Goal: Find specific page/section: Find specific page/section

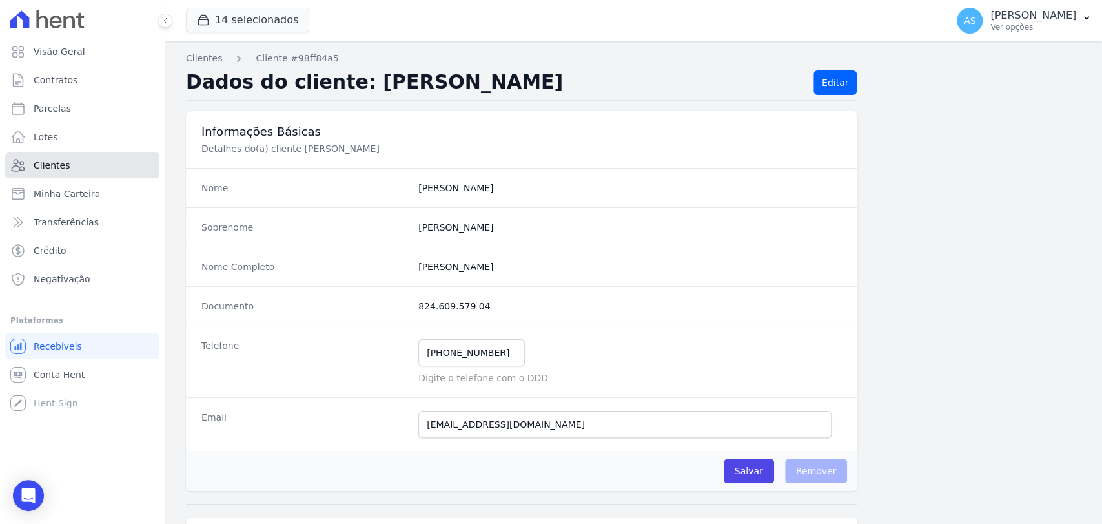
click at [43, 165] on span "Clientes" at bounding box center [52, 165] width 36 height 13
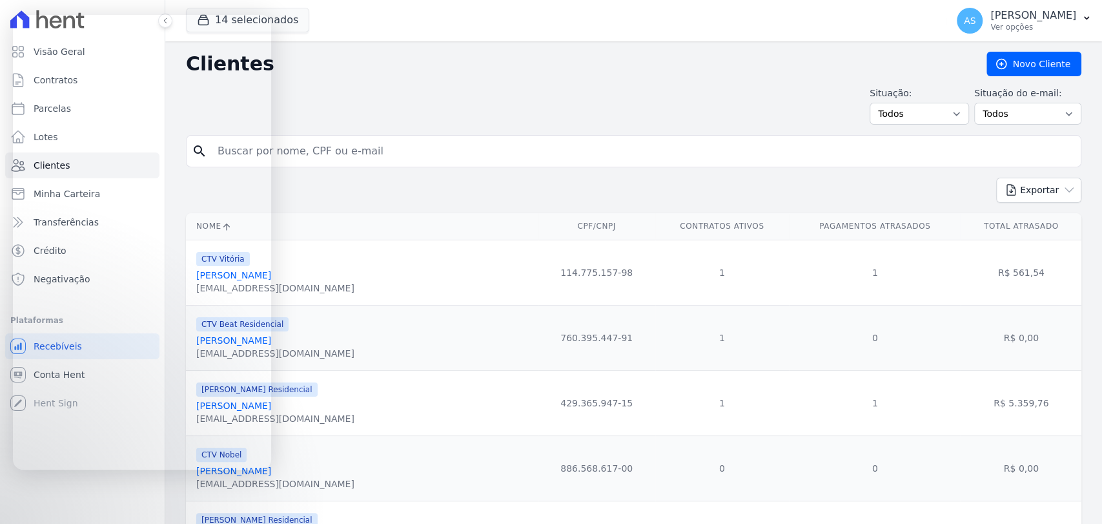
click at [387, 151] on input "search" at bounding box center [643, 151] width 866 height 26
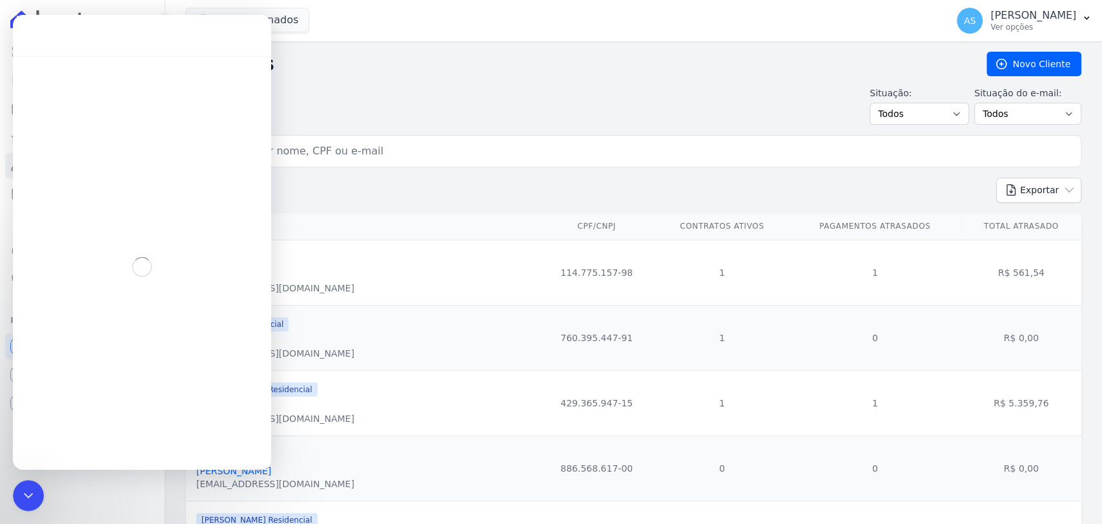
paste input "[PERSON_NAME]"
type input "[PERSON_NAME]"
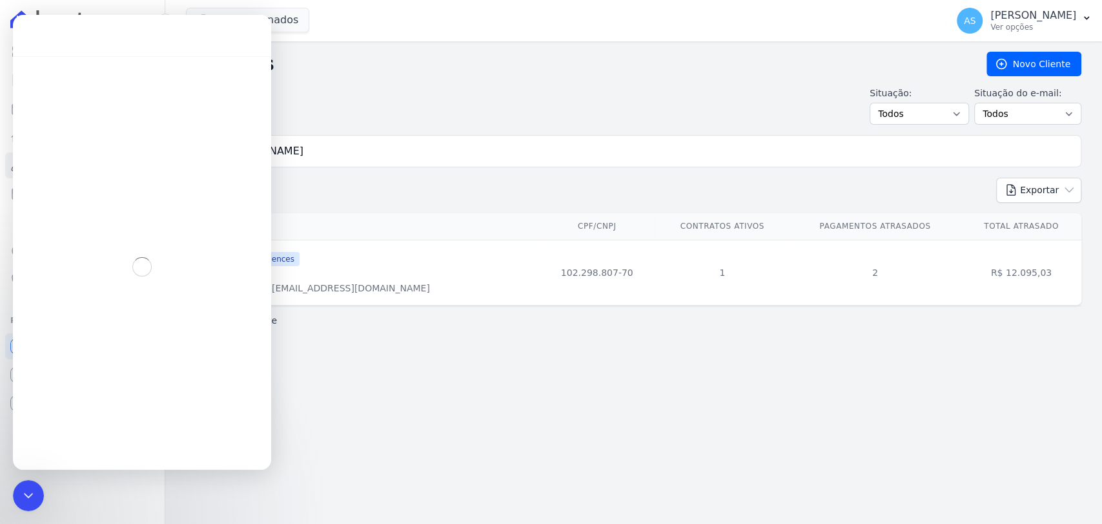
drag, startPoint x: 14, startPoint y: 499, endPoint x: 25, endPoint y: 979, distance: 480.0
click at [14, 499] on div "Fechar mensagem da Intercom" at bounding box center [28, 495] width 31 height 31
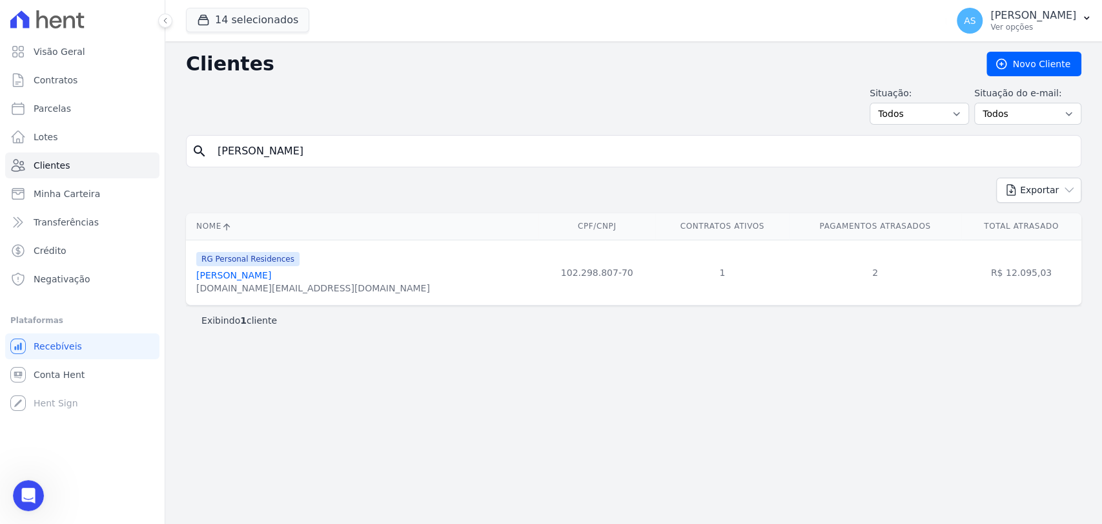
click at [271, 278] on link "[PERSON_NAME]" at bounding box center [233, 275] width 75 height 10
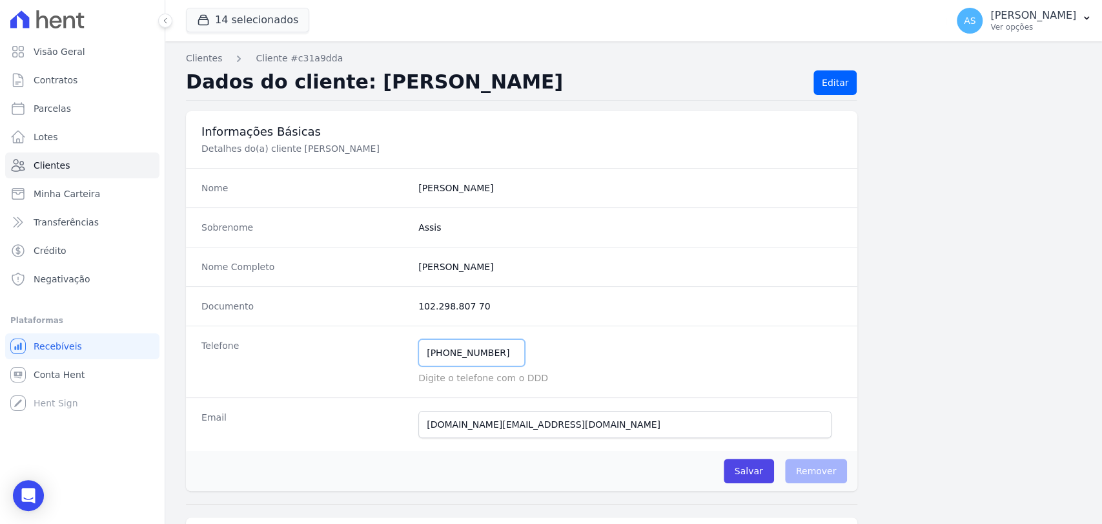
drag, startPoint x: 501, startPoint y: 357, endPoint x: 304, endPoint y: 373, distance: 198.3
click at [304, 373] on div "Telefone [PHONE_NUMBER] Mensagem de SMS ainda não enviada.. Mensagem de [PERSON…" at bounding box center [522, 361] width 672 height 72
click at [44, 167] on span "Clientes" at bounding box center [52, 165] width 36 height 13
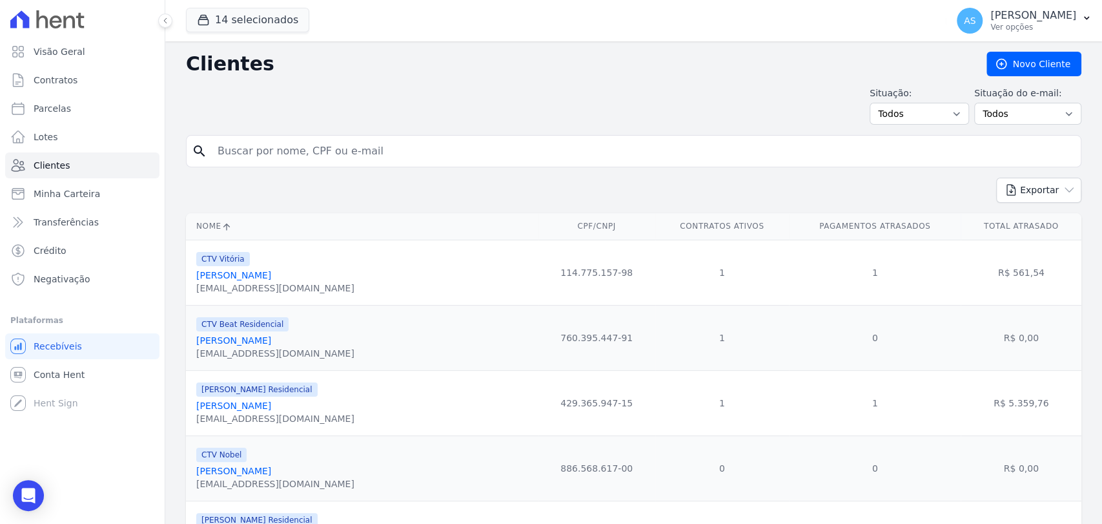
click at [238, 150] on input "search" at bounding box center [643, 151] width 866 height 26
paste input "[PERSON_NAME]"
type input "[PERSON_NAME]"
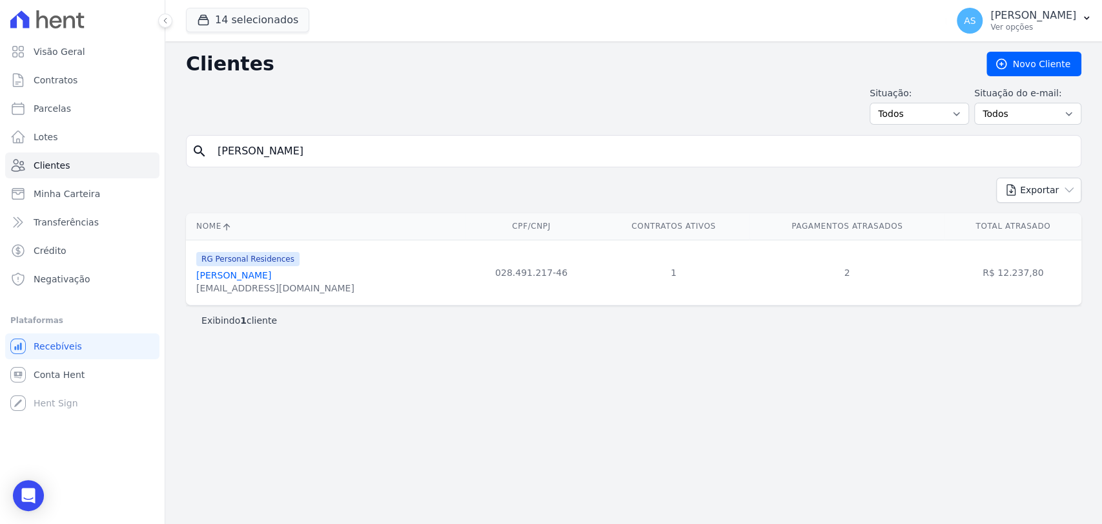
click at [243, 275] on link "[PERSON_NAME]" at bounding box center [233, 275] width 75 height 10
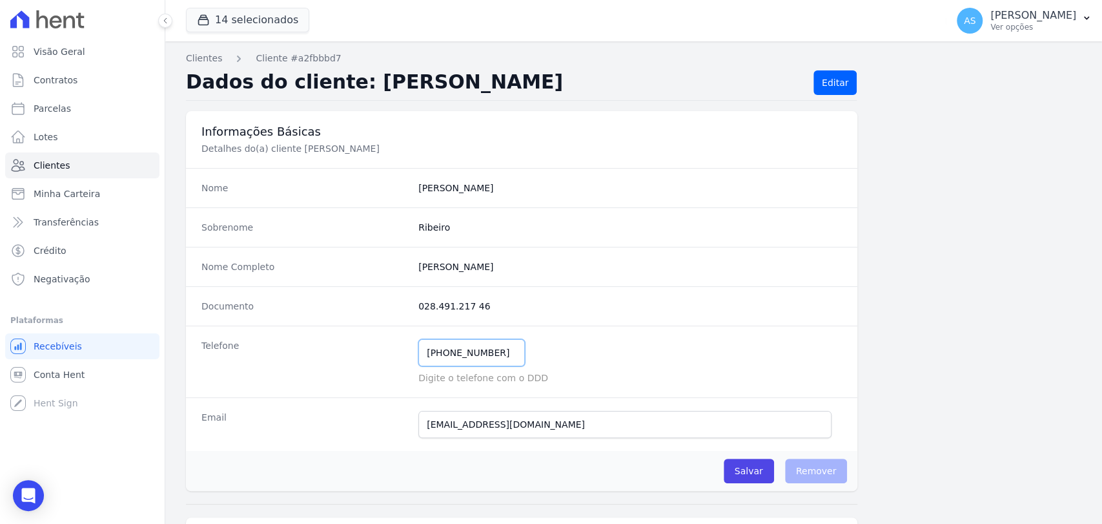
drag, startPoint x: 499, startPoint y: 355, endPoint x: 394, endPoint y: 359, distance: 105.4
click at [394, 359] on div "Telefone [PHONE_NUMBER] Mensagem de SMS ainda não enviada.. Mensagem de [PERSON…" at bounding box center [522, 361] width 672 height 72
click at [58, 165] on span "Clientes" at bounding box center [52, 165] width 36 height 13
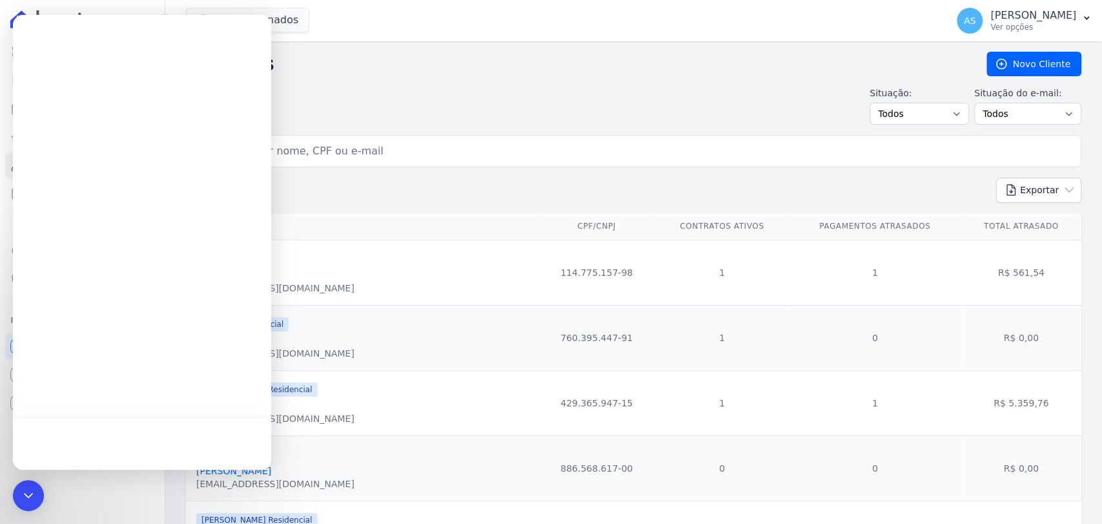
click at [248, 149] on div at bounding box center [142, 242] width 258 height 455
click at [352, 144] on input "search" at bounding box center [643, 151] width 866 height 26
click at [335, 147] on input "search" at bounding box center [643, 151] width 866 height 26
paste input "[PERSON_NAME]"
type input "[PERSON_NAME]"
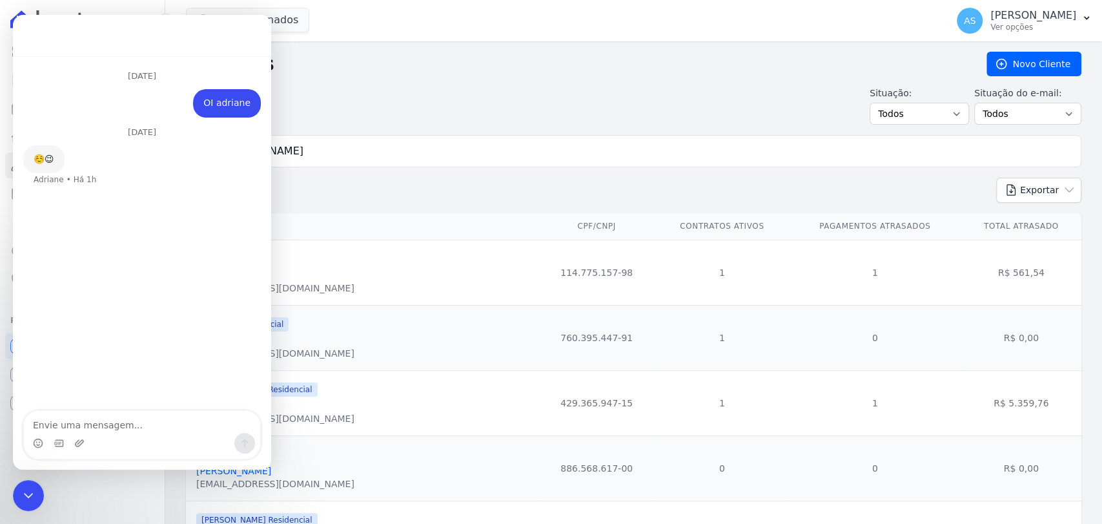
click at [28, 492] on icon "Fechar mensagem da Intercom" at bounding box center [28, 495] width 15 height 15
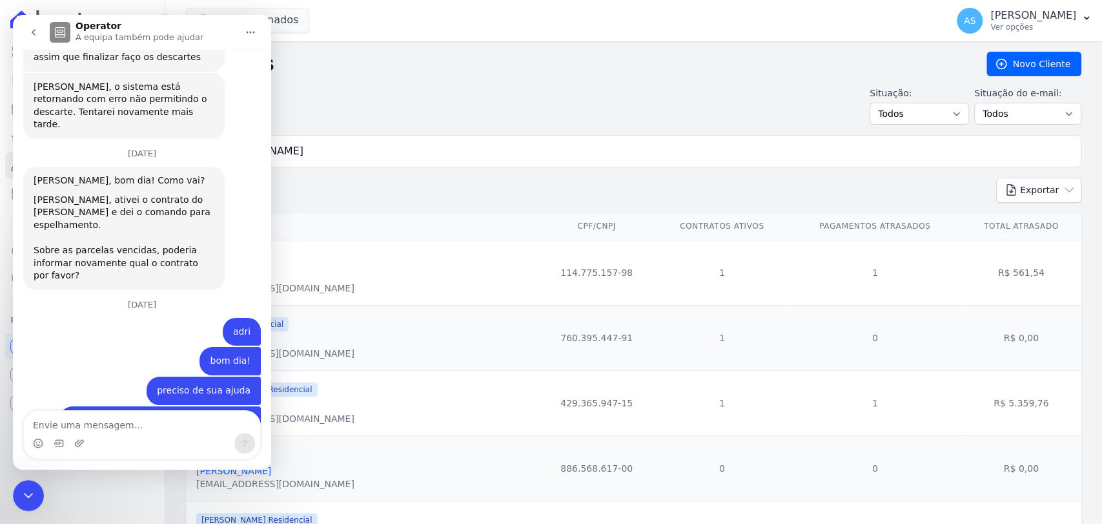
scroll to position [11434, 0]
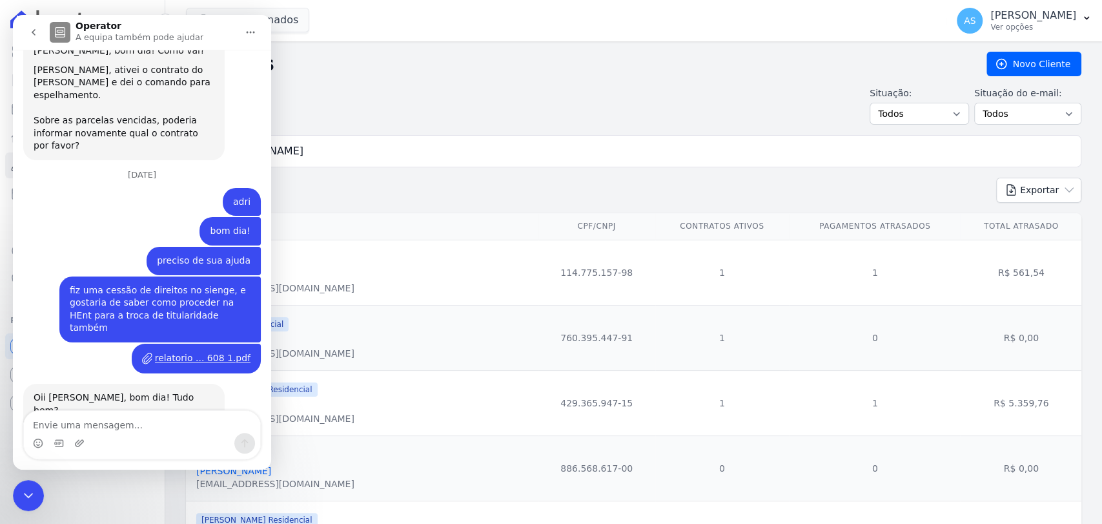
click at [26, 494] on icon "Fechar mensagem da Intercom" at bounding box center [28, 495] width 9 height 5
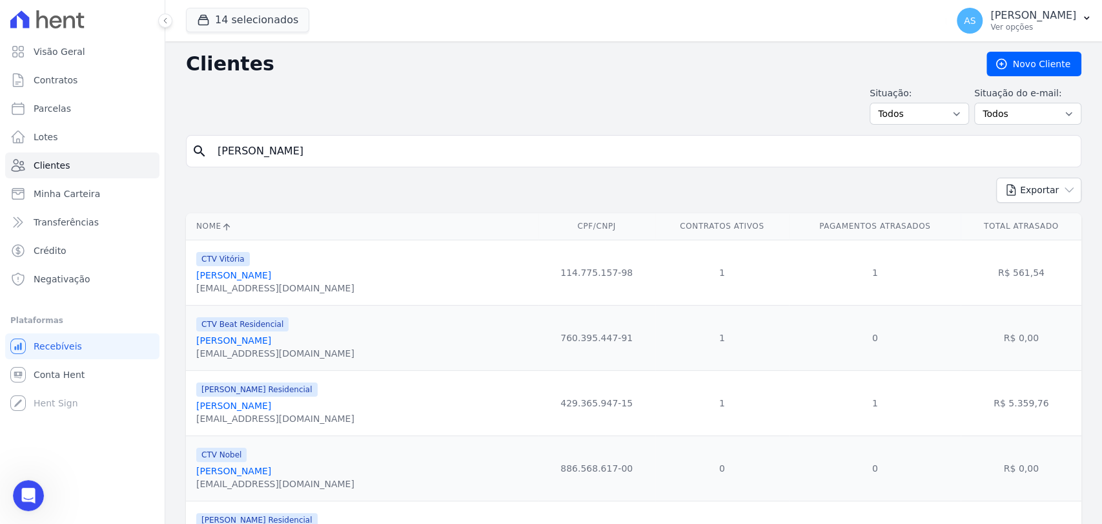
click at [353, 152] on input "[PERSON_NAME]" at bounding box center [643, 151] width 866 height 26
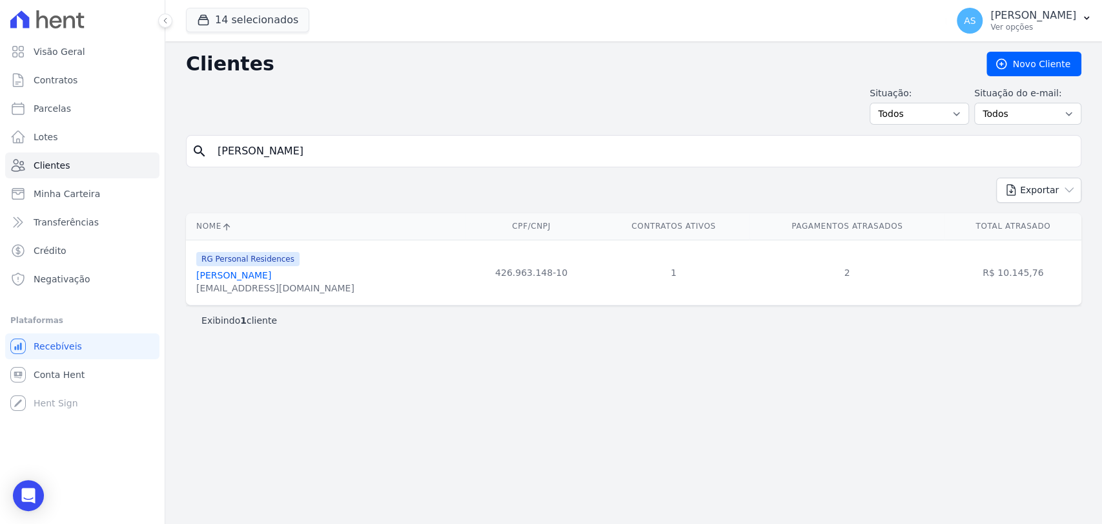
click at [249, 278] on link "[PERSON_NAME]" at bounding box center [233, 275] width 75 height 10
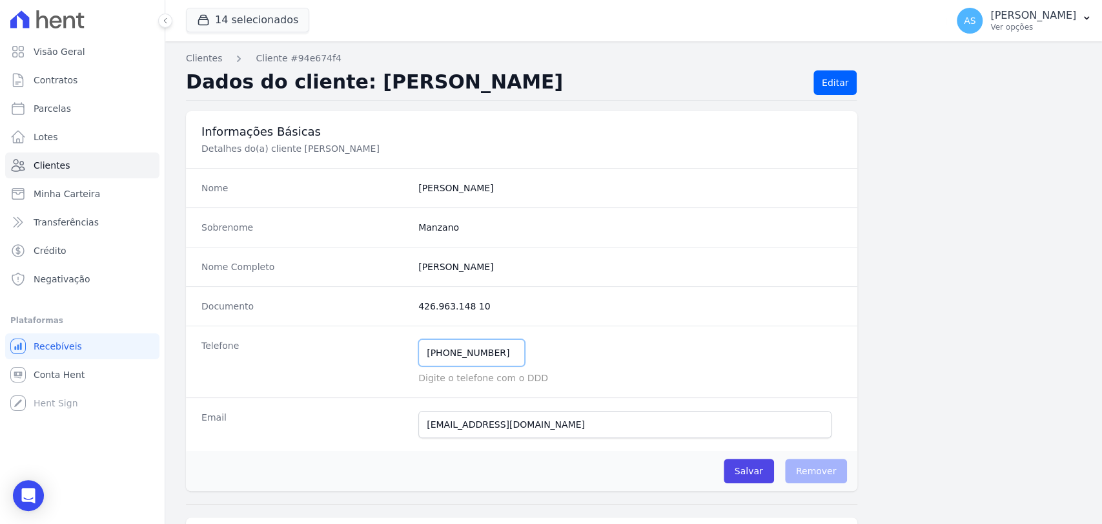
drag, startPoint x: 495, startPoint y: 351, endPoint x: 377, endPoint y: 356, distance: 117.7
click at [377, 356] on div "Telefone [PHONE_NUMBER] Mensagem de SMS ainda não enviada.. Mensagem de [PERSON…" at bounding box center [522, 361] width 672 height 72
